Goal: Check status: Check status

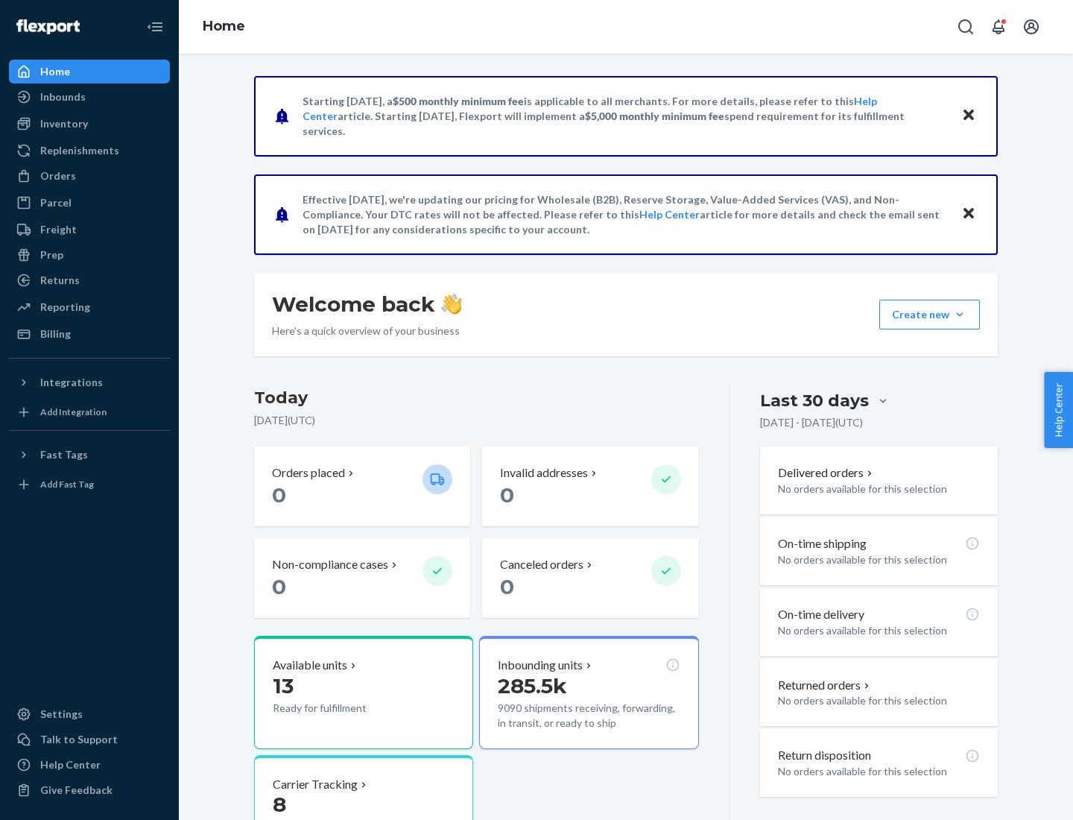
click at [960, 314] on button "Create new Create new inbound Create new order Create new product" at bounding box center [929, 315] width 101 height 30
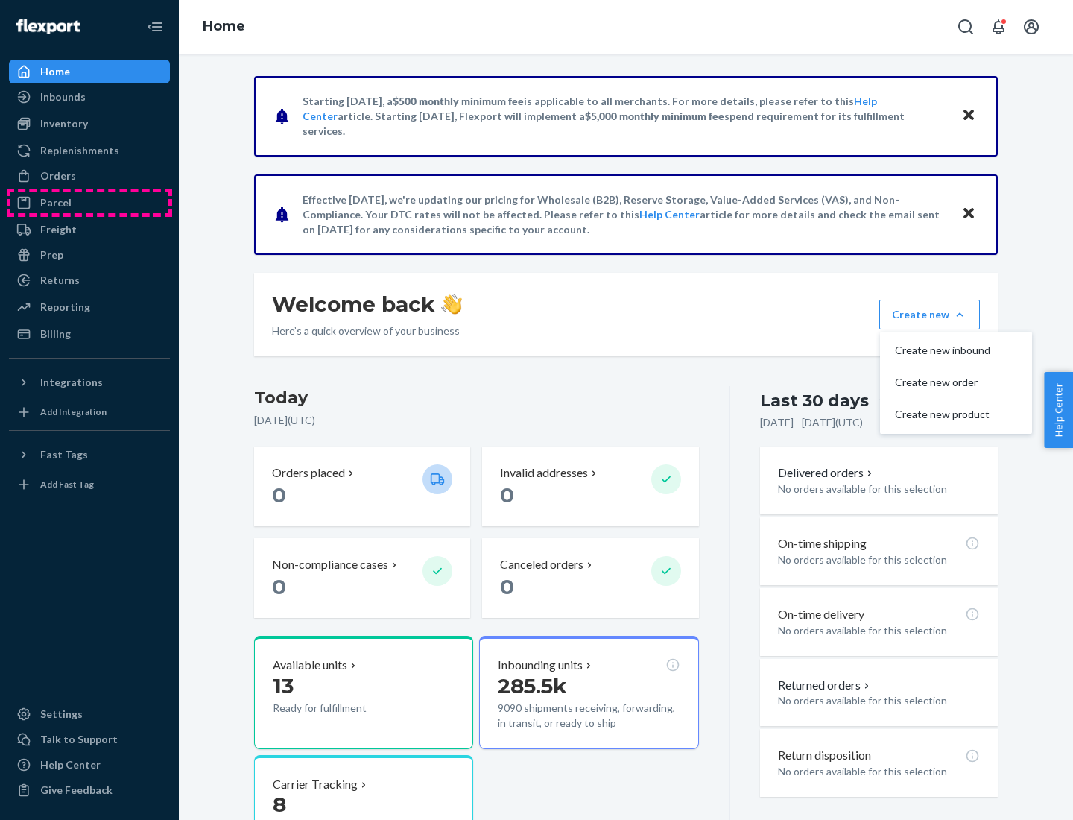
click at [89, 203] on div "Parcel" at bounding box center [89, 202] width 158 height 21
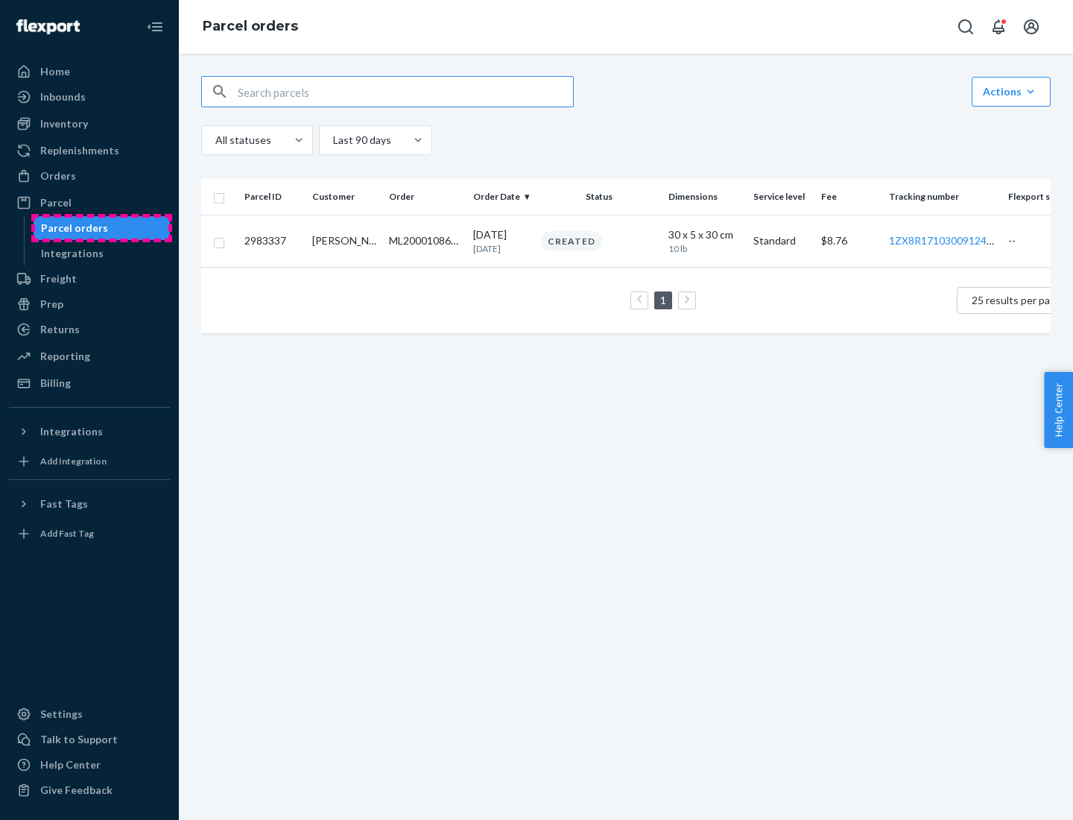
click at [101, 228] on div "Parcel orders" at bounding box center [74, 228] width 67 height 15
type input "2983337"
